Goal: Transaction & Acquisition: Purchase product/service

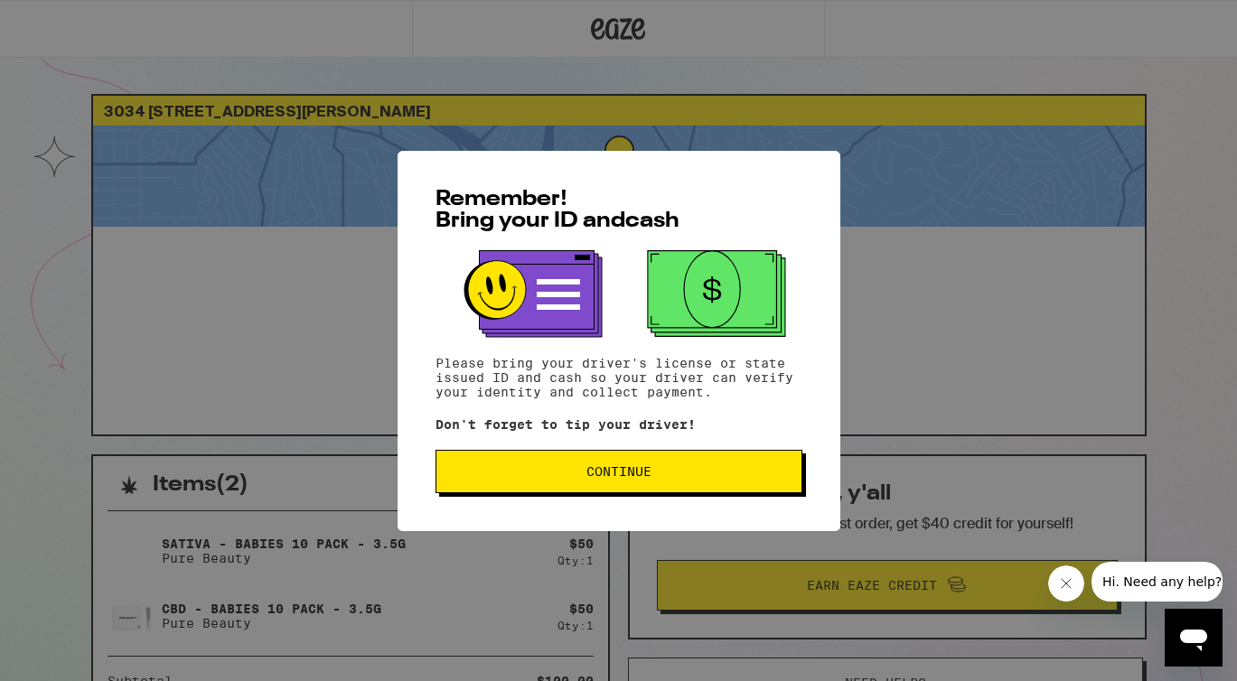
click at [738, 466] on button "Continue" at bounding box center [619, 471] width 367 height 43
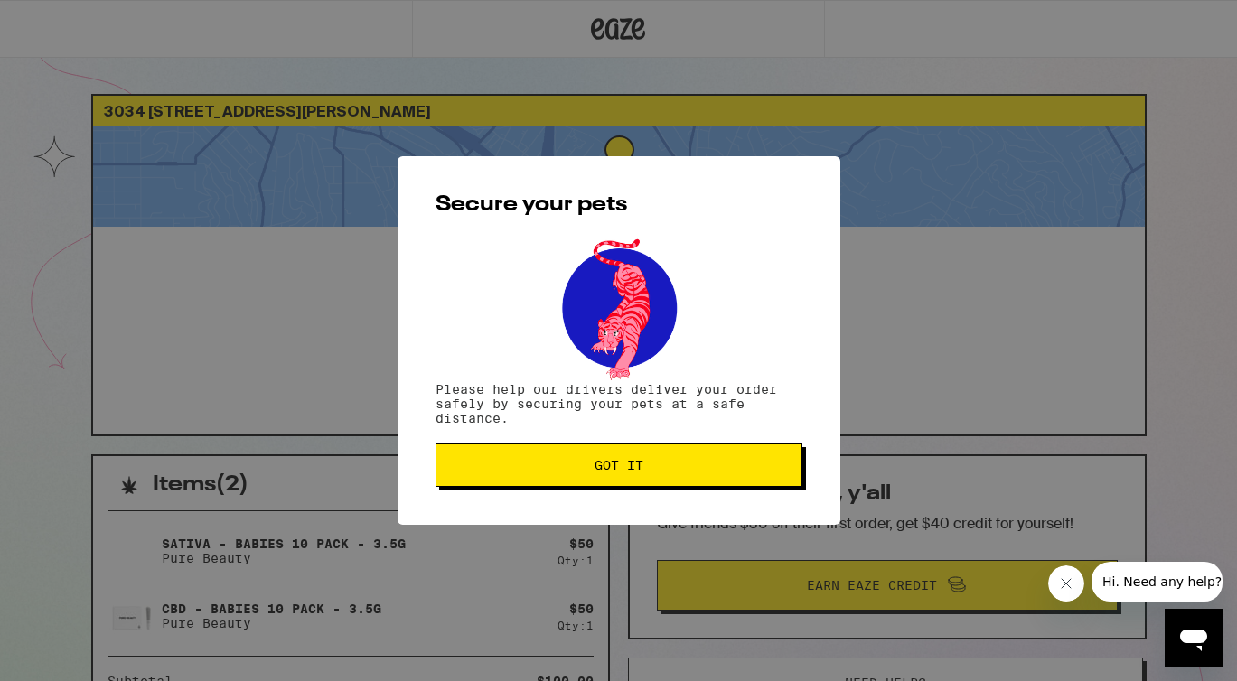
click at [738, 466] on span "Got it" at bounding box center [619, 465] width 336 height 13
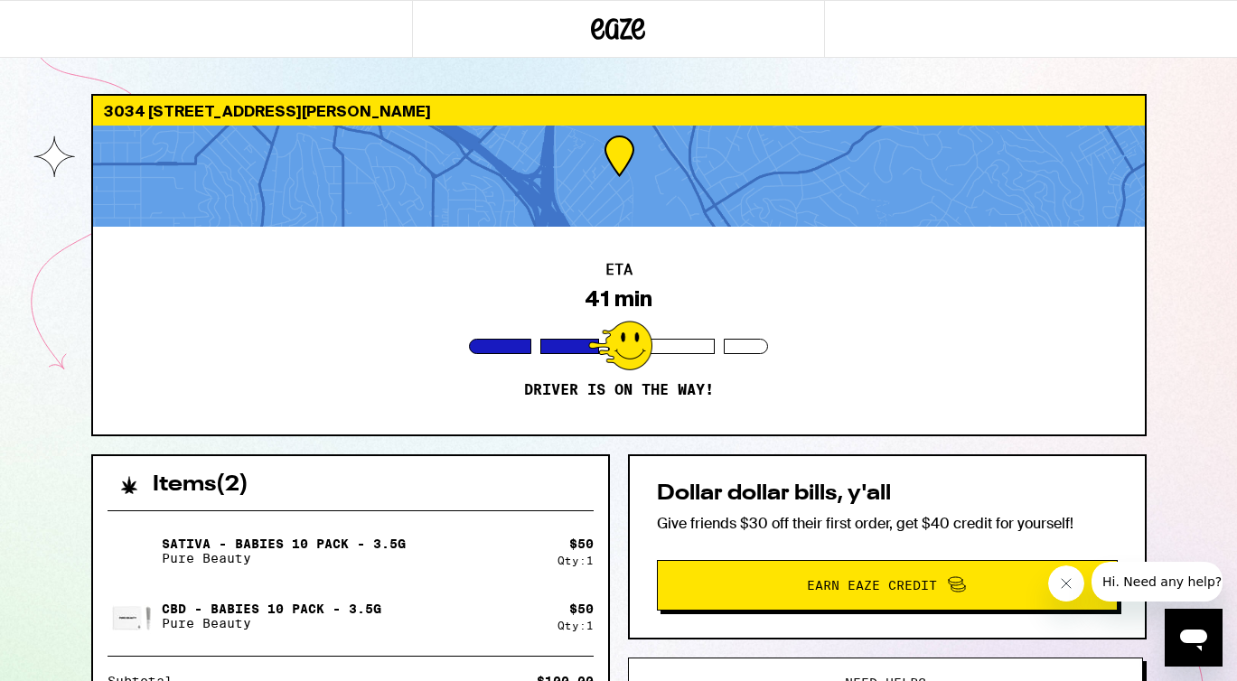
click at [771, 357] on div "ETA 41 min Driver is on the way!" at bounding box center [619, 331] width 1052 height 208
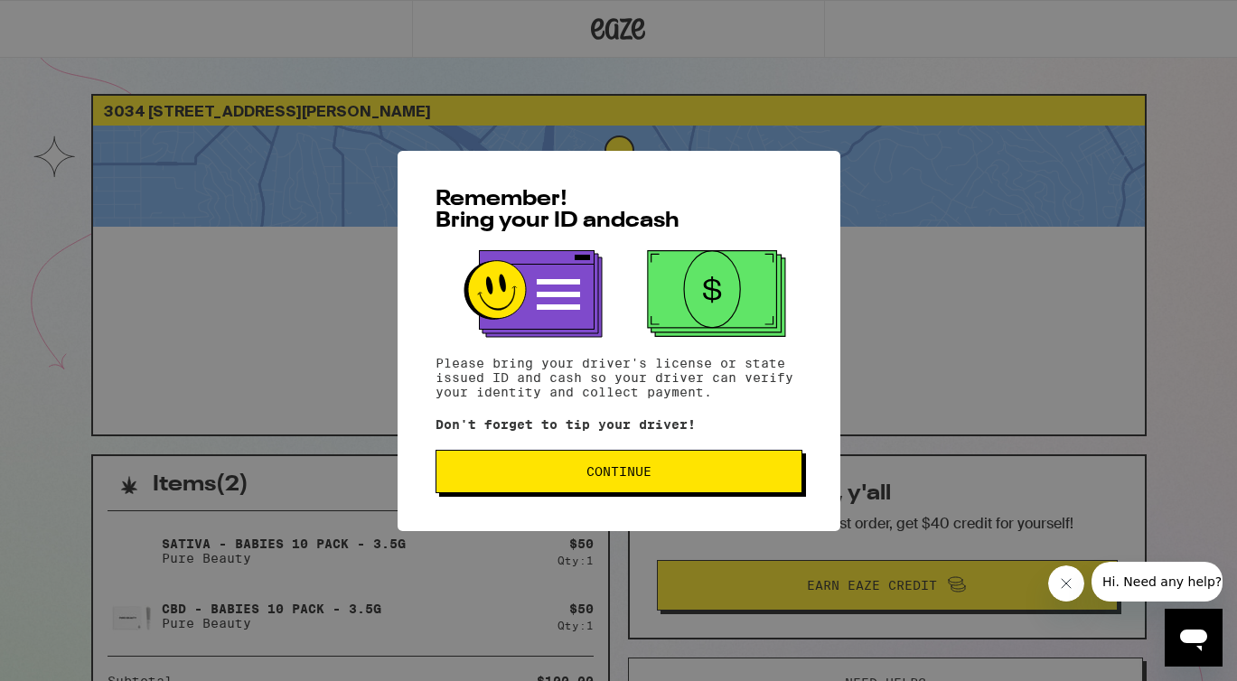
click at [682, 493] on button "Continue" at bounding box center [619, 471] width 367 height 43
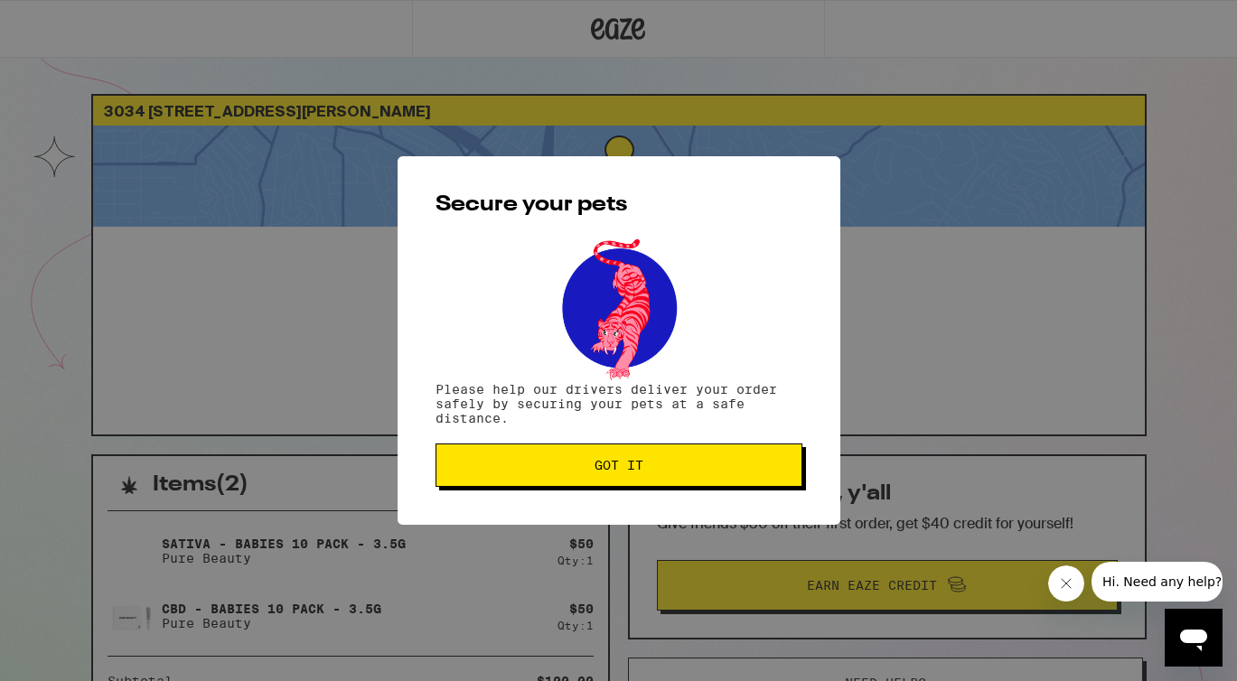
click at [682, 493] on div "Secure your pets Please help our drivers deliver your order safely by securing …" at bounding box center [619, 340] width 443 height 369
click at [680, 456] on button "Got it" at bounding box center [619, 465] width 367 height 43
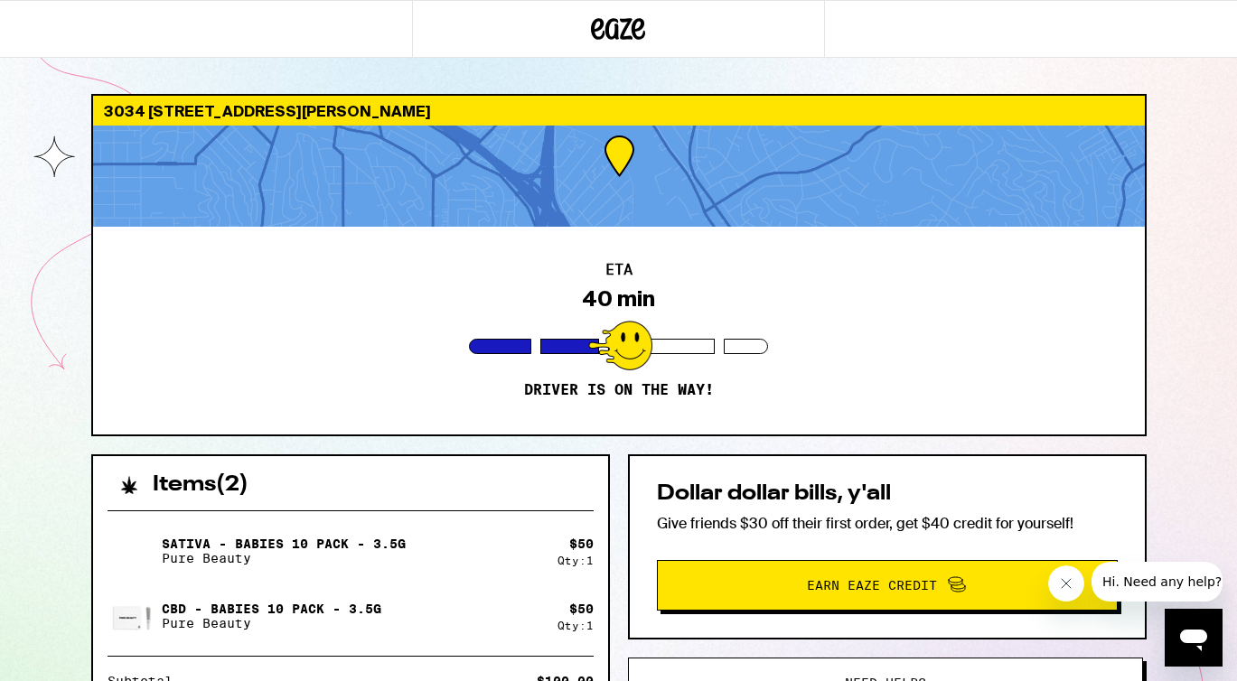
click at [964, 475] on div "Dollar dollar bills, y'all Give friends $30 off their first order, get $40 cred…" at bounding box center [887, 547] width 519 height 185
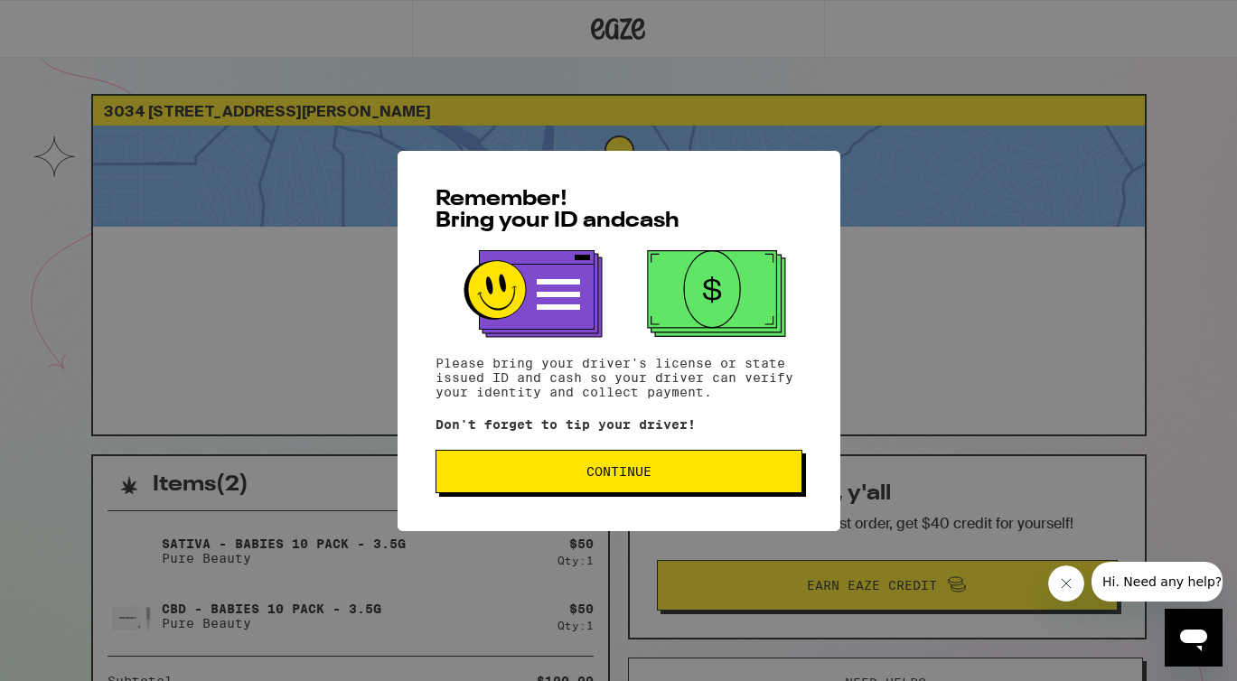
click at [593, 469] on span "Continue" at bounding box center [619, 471] width 65 height 13
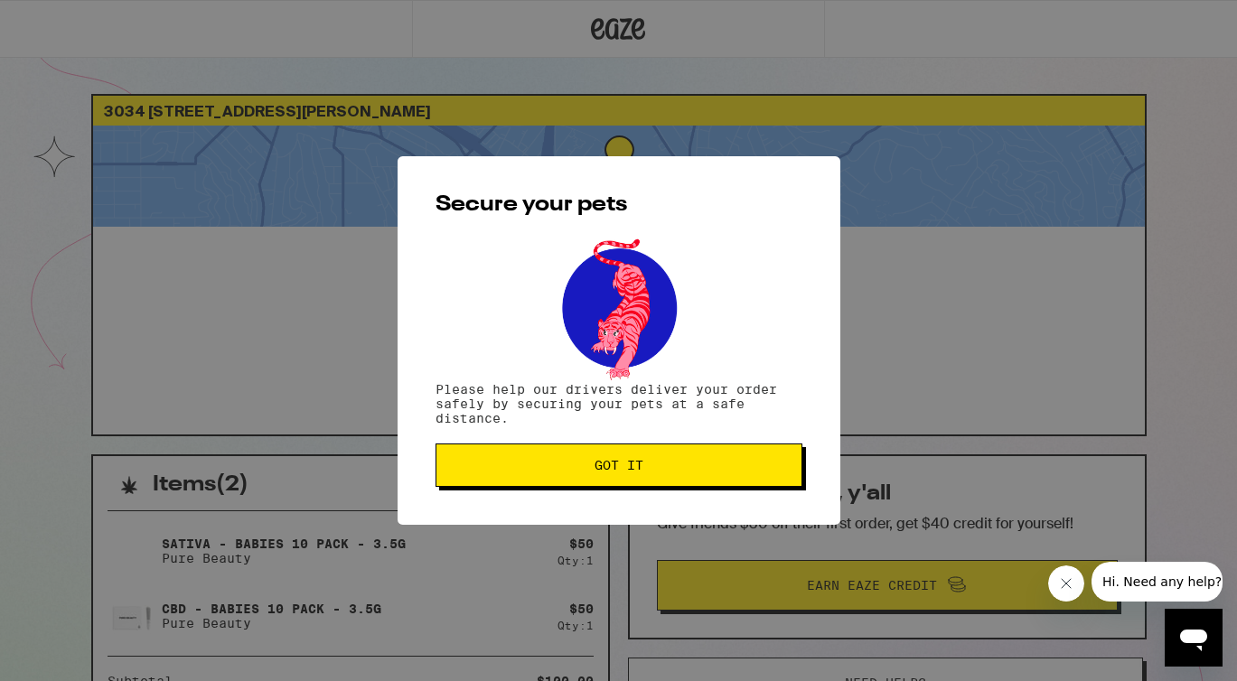
click at [593, 469] on span "Got it" at bounding box center [619, 465] width 336 height 13
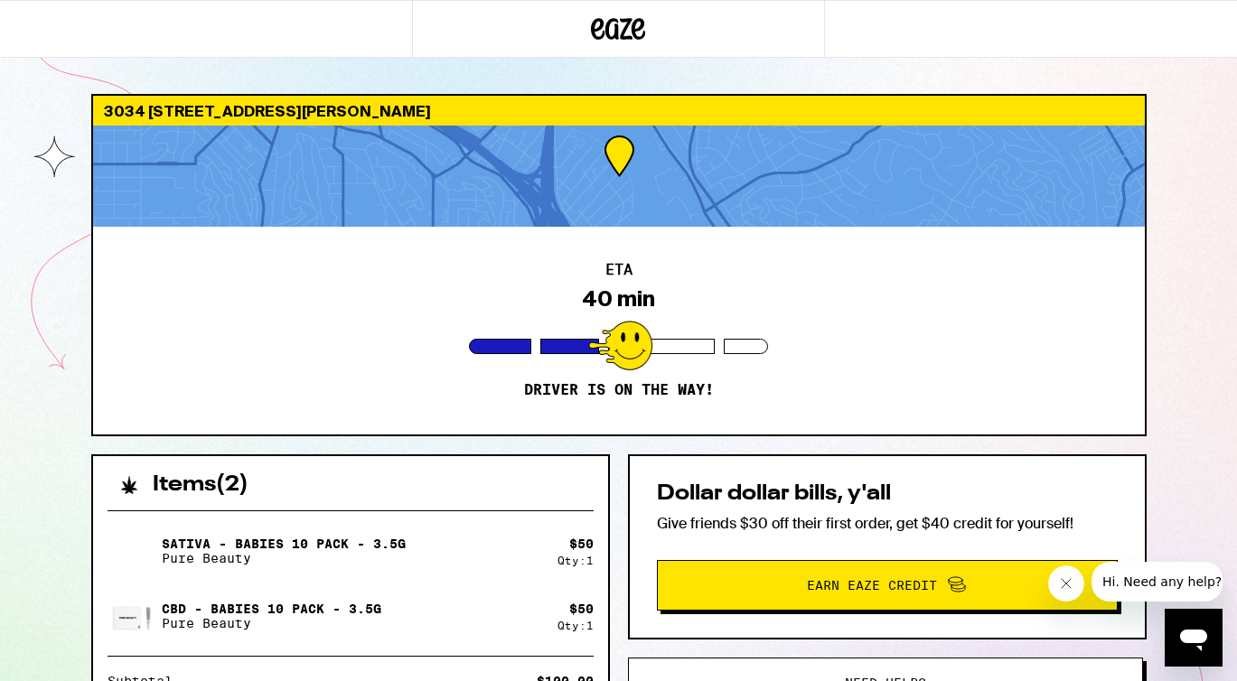
click at [321, 367] on div "ETA 40 min Driver is on the way!" at bounding box center [619, 331] width 1052 height 208
click at [696, 317] on div "ETA 40 min Driver is on the way!" at bounding box center [619, 331] width 1052 height 208
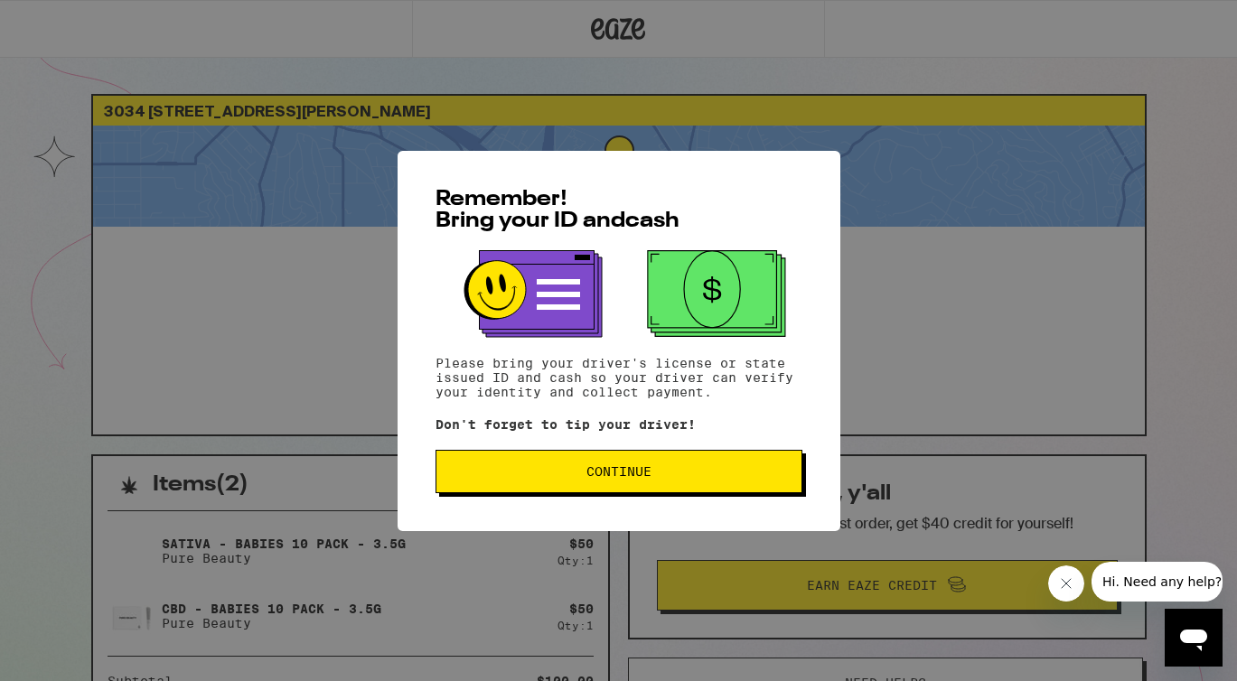
click at [522, 472] on span "Continue" at bounding box center [619, 471] width 336 height 13
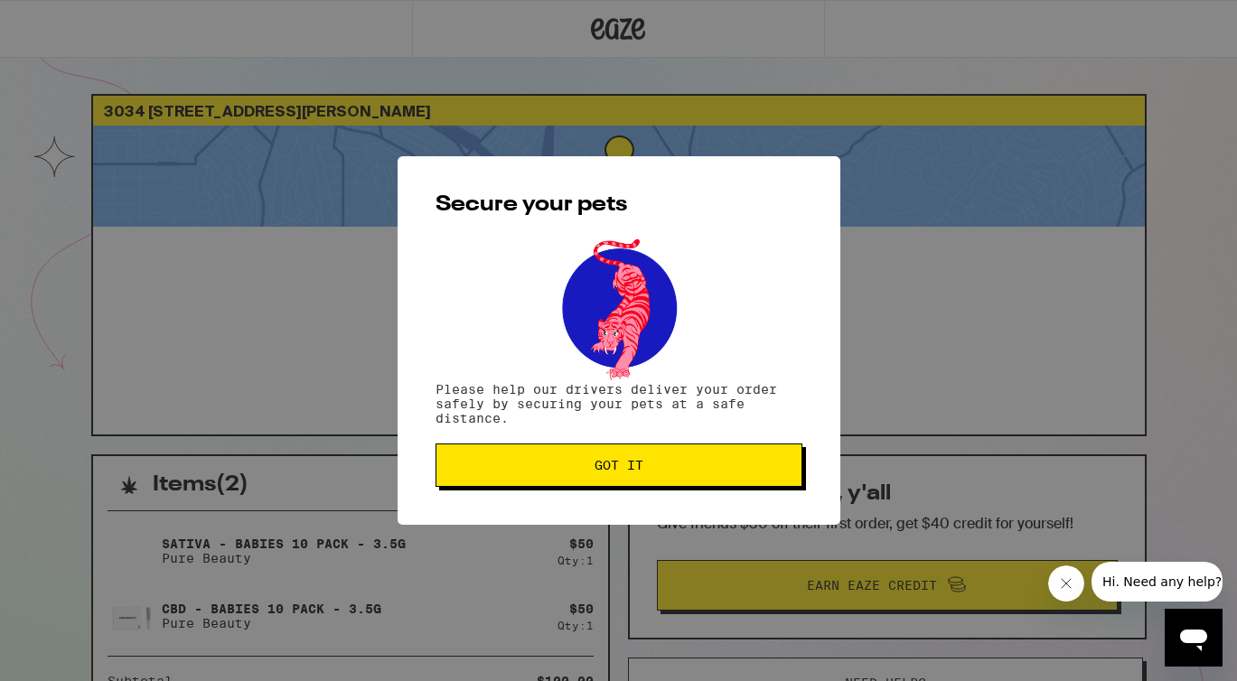
click at [522, 472] on span "Got it" at bounding box center [619, 465] width 336 height 13
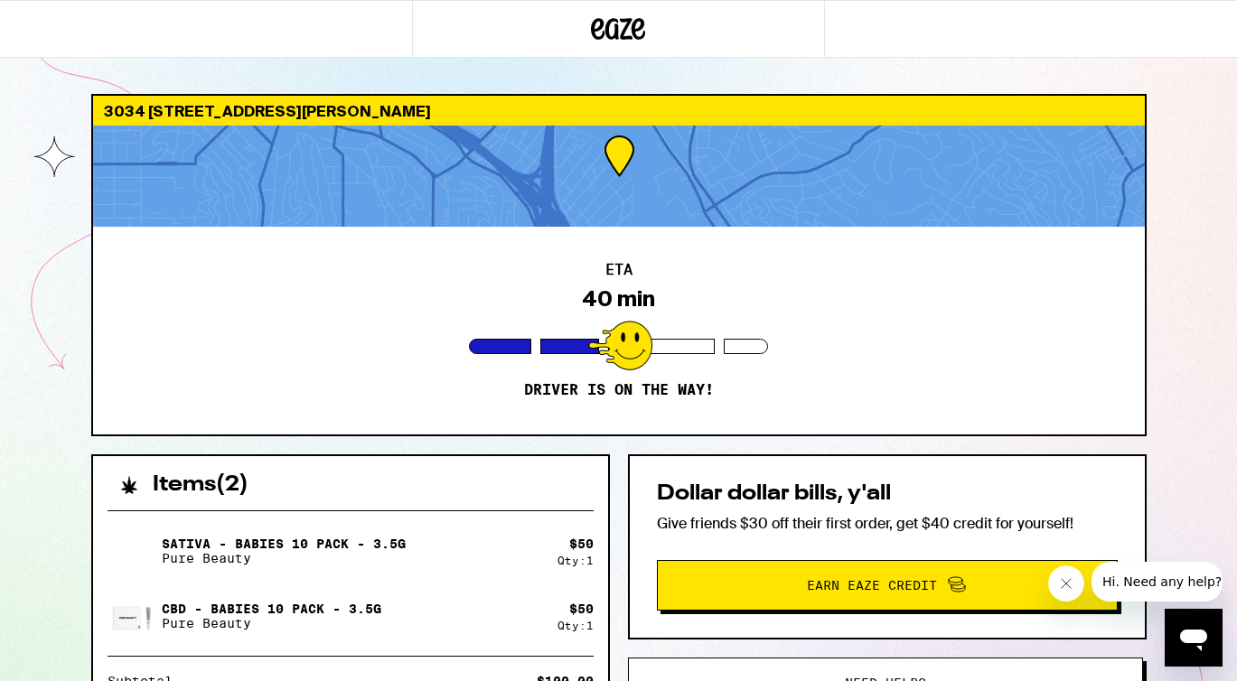
click at [850, 587] on span "Earn Eaze Credit" at bounding box center [872, 585] width 130 height 13
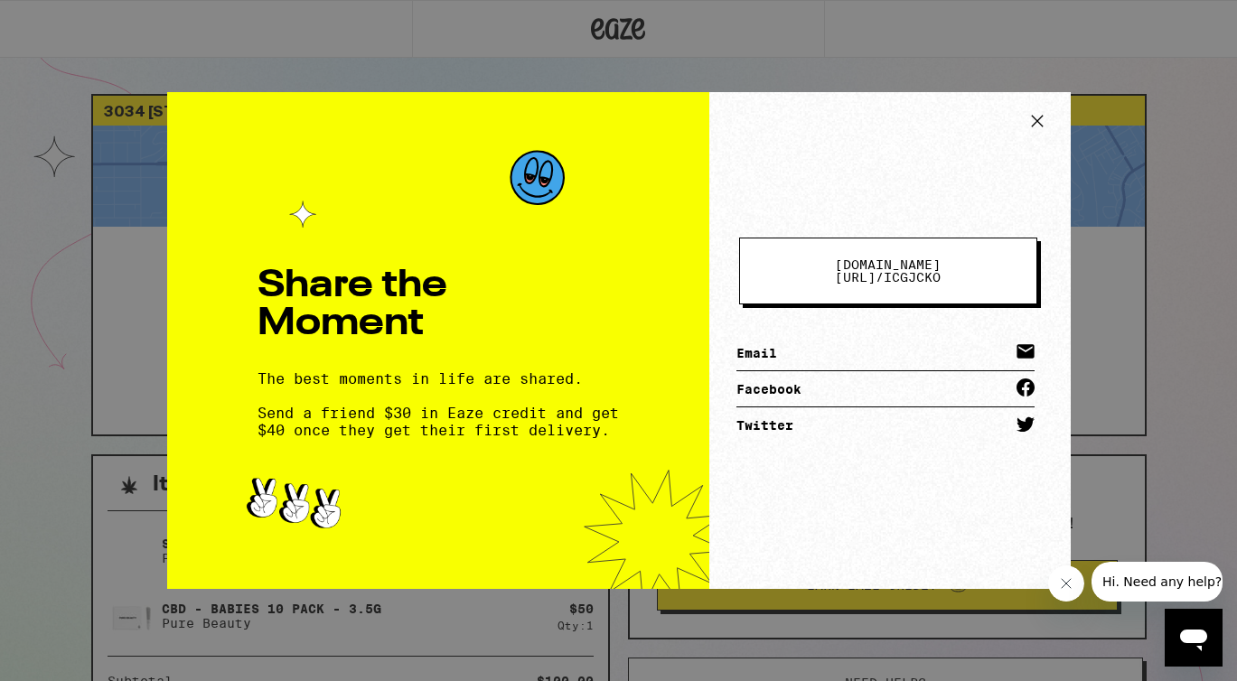
click at [1042, 117] on icon at bounding box center [1036, 121] width 11 height 11
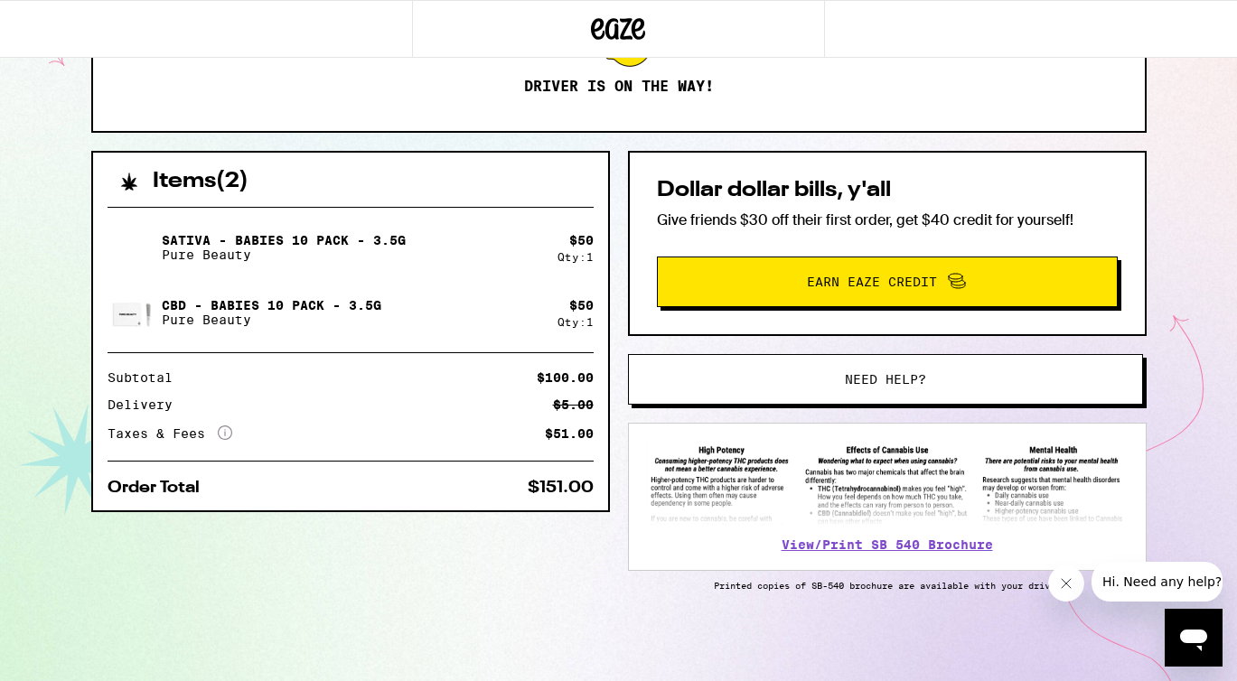
scroll to position [307, 0]
click at [860, 382] on span "Need help?" at bounding box center [885, 379] width 81 height 13
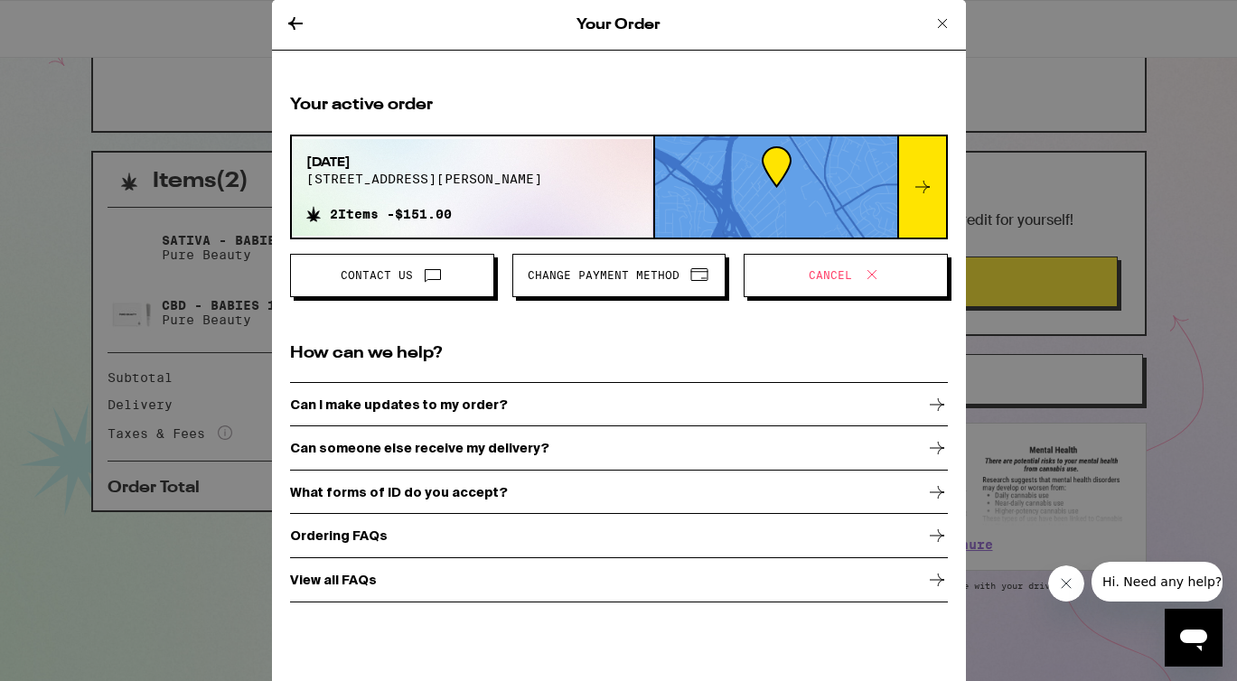
click at [852, 277] on span at bounding box center [867, 275] width 31 height 23
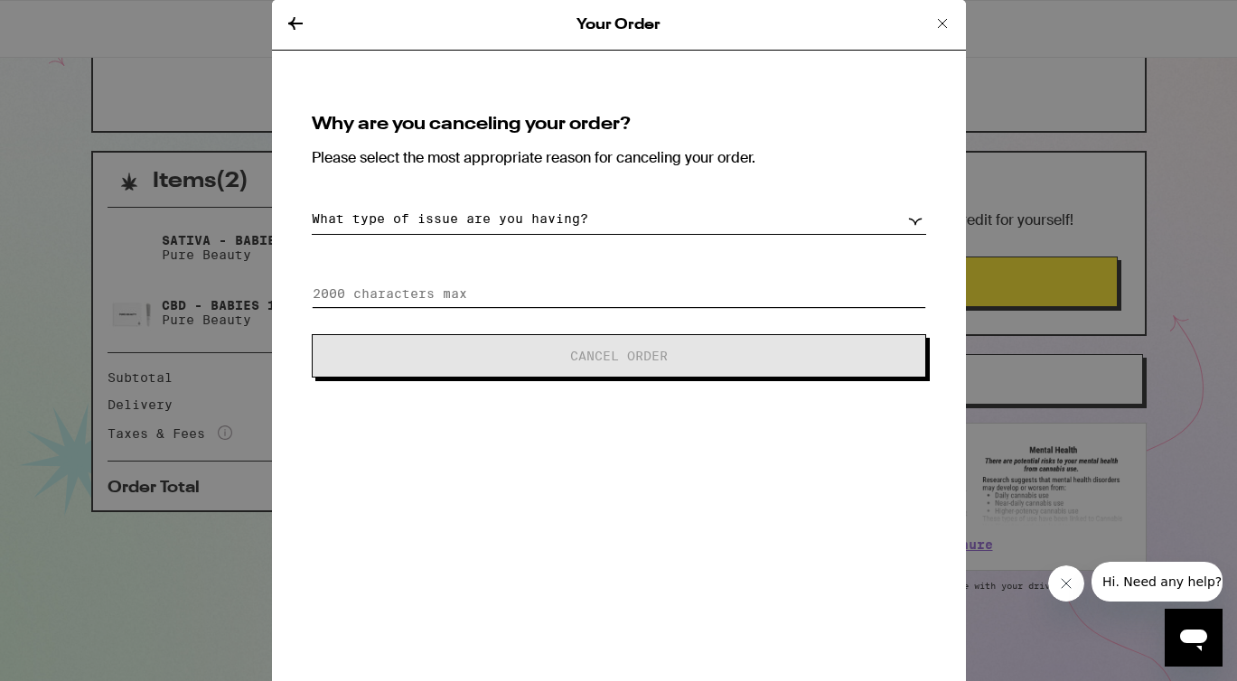
click at [757, 287] on input at bounding box center [619, 293] width 615 height 27
click at [706, 294] on input "TO FUCKING LONG" at bounding box center [619, 293] width 615 height 27
click at [558, 289] on input "TO FUCKING LONG!" at bounding box center [619, 293] width 615 height 27
type input "TO FUCKING LONG!"
select select "other"
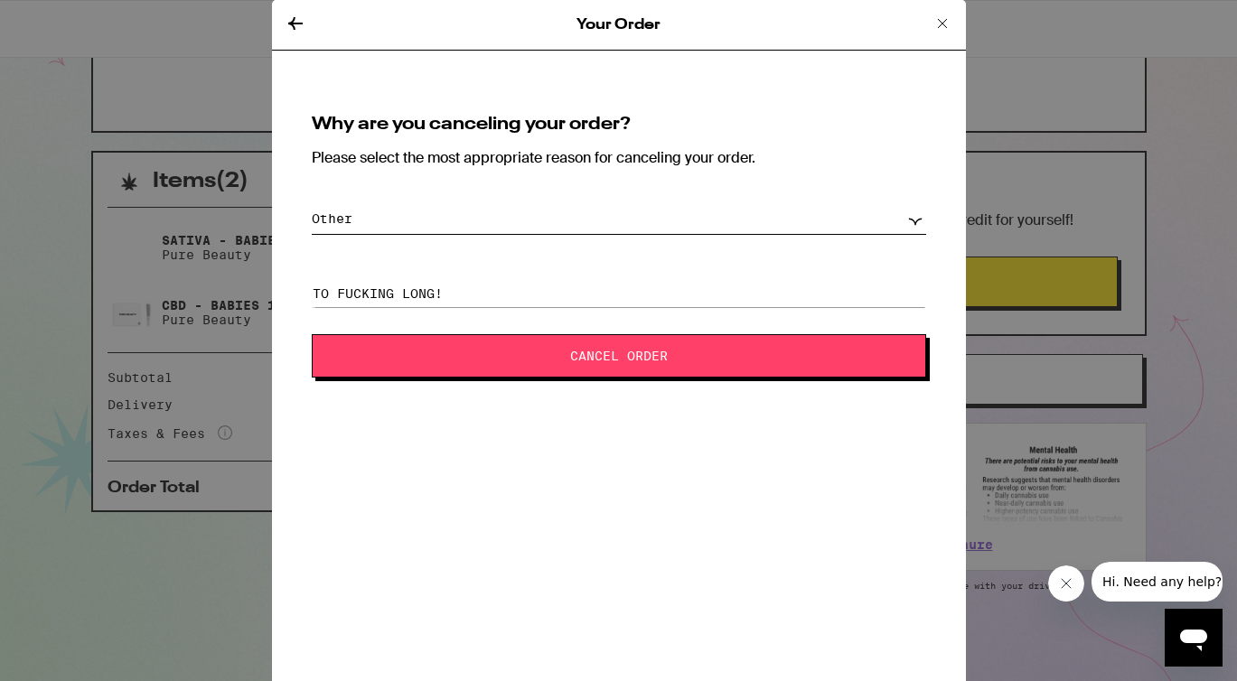
click at [499, 369] on button "Cancel Order" at bounding box center [619, 355] width 615 height 43
